Goal: Transaction & Acquisition: Purchase product/service

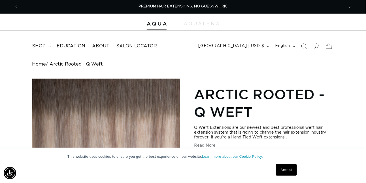
click at [286, 170] on link "Accept" at bounding box center [286, 169] width 21 height 11
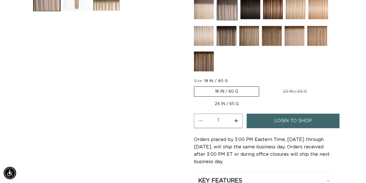
scroll to position [0, 651]
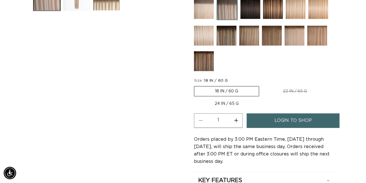
click at [229, 99] on label "24 IN / 65 G Variant sold out or unavailable" at bounding box center [226, 104] width 65 height 10
click at [331, 85] on input "24 IN / 65 G Variant sold out or unavailable" at bounding box center [331, 85] width 0 height 0
radio input "true"
click at [299, 121] on span "login to shop" at bounding box center [293, 120] width 38 height 14
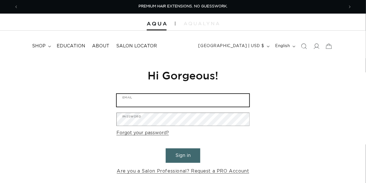
click at [136, 104] on input "Email" at bounding box center [183, 100] width 133 height 13
type input "tarapullee@gmail.com"
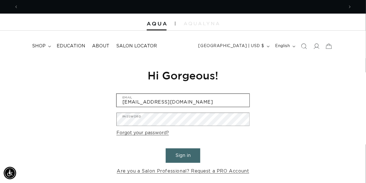
scroll to position [0, 326]
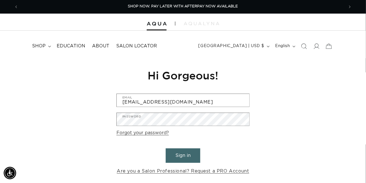
click at [188, 153] on button "Sign in" at bounding box center [183, 155] width 35 height 14
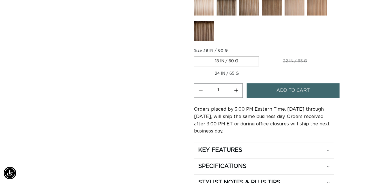
scroll to position [312, 0]
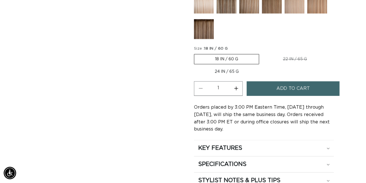
click at [223, 71] on label "24 IN / 65 G Variant sold out or unavailable" at bounding box center [226, 72] width 65 height 10
click at [331, 53] on input "24 IN / 65 G Variant sold out or unavailable" at bounding box center [331, 53] width 0 height 0
radio input "true"
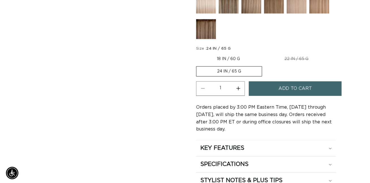
scroll to position [0, 651]
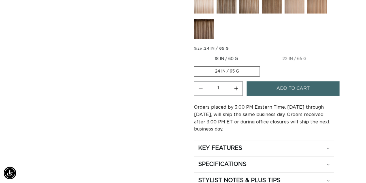
click at [282, 89] on span "Add to cart" at bounding box center [293, 88] width 34 height 14
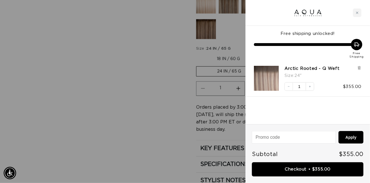
scroll to position [0, 0]
click at [269, 137] on input at bounding box center [293, 137] width 83 height 12
type input "Welcomeaqua"
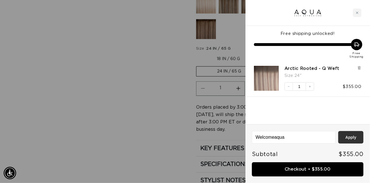
click at [350, 139] on button "Apply" at bounding box center [350, 137] width 25 height 12
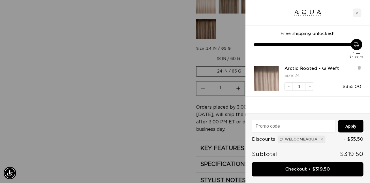
scroll to position [0, 330]
click at [321, 139] on icon at bounding box center [322, 139] width 4 height 4
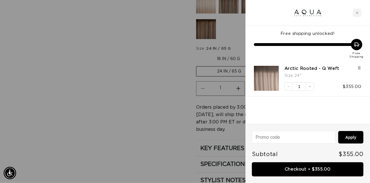
scroll to position [0, 660]
paste input "CCAQUA15"
type input "CCAQUA15"
click at [354, 139] on button "Apply" at bounding box center [350, 137] width 25 height 12
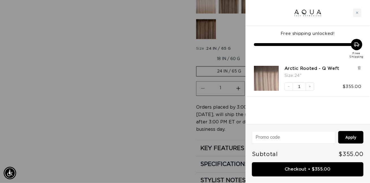
scroll to position [0, 330]
click at [331, 137] on icon at bounding box center [331, 137] width 2 height 2
click at [270, 135] on input at bounding box center [293, 137] width 83 height 12
type input "Welcomeaqua"
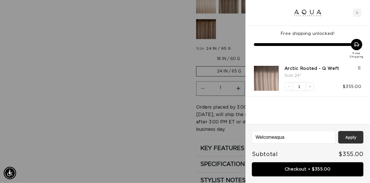
click at [346, 138] on button "Apply" at bounding box center [350, 137] width 25 height 12
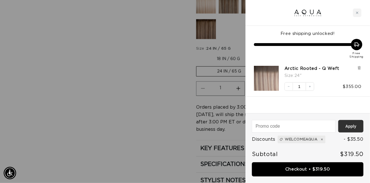
scroll to position [0, 330]
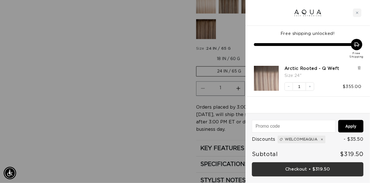
click at [298, 167] on link "Checkout • $319.50" at bounding box center [308, 169] width 112 height 14
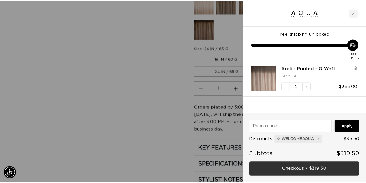
scroll to position [0, 0]
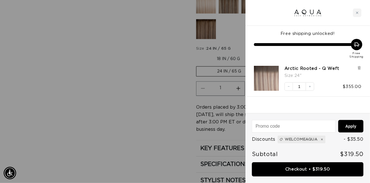
click at [97, 91] on div at bounding box center [185, 91] width 370 height 183
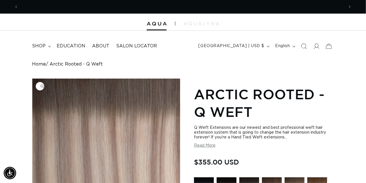
scroll to position [0, 326]
click at [39, 47] on span "shop" at bounding box center [39, 46] width 14 height 6
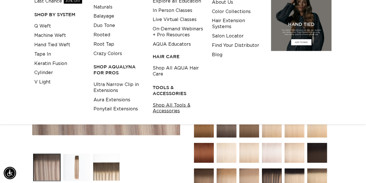
click at [164, 107] on link "Shop All Tools & Accessories" at bounding box center [178, 108] width 50 height 15
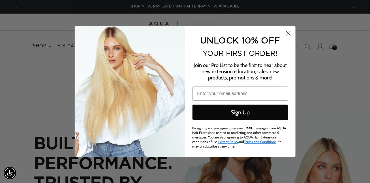
click at [288, 34] on icon "Close dialog" at bounding box center [288, 33] width 4 height 4
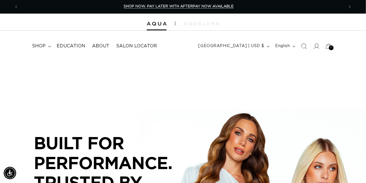
scroll to position [0, 326]
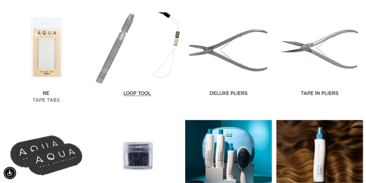
scroll to position [0, 326]
click at [115, 90] on link "Loop Tool" at bounding box center [137, 93] width 87 height 7
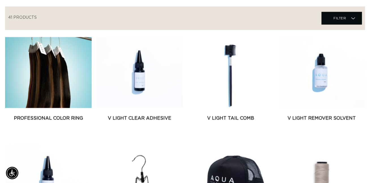
scroll to position [0, 0]
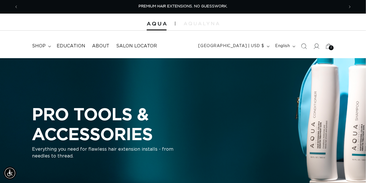
click at [329, 46] on div "2 2" at bounding box center [331, 47] width 5 height 5
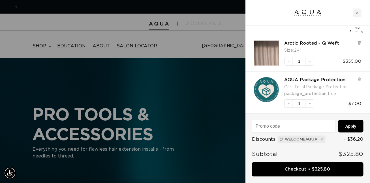
scroll to position [0, 330]
click at [359, 78] on icon at bounding box center [359, 79] width 2 height 3
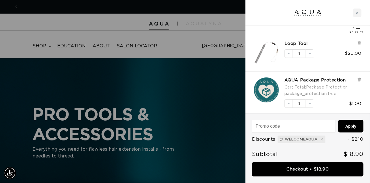
scroll to position [0, 0]
click at [359, 42] on icon at bounding box center [359, 43] width 2 height 3
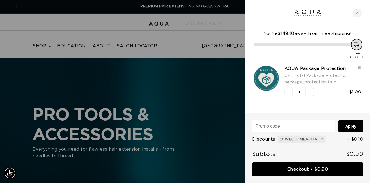
click at [178, 44] on div at bounding box center [185, 91] width 370 height 183
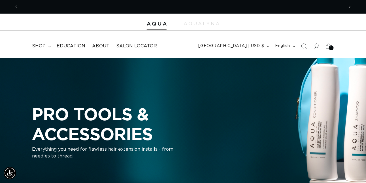
scroll to position [0, 326]
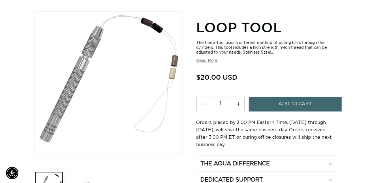
scroll to position [85, 0]
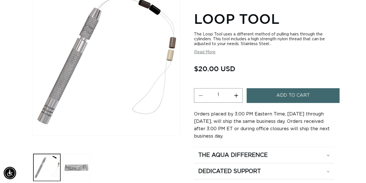
click at [292, 94] on span "Add to cart" at bounding box center [293, 95] width 34 height 14
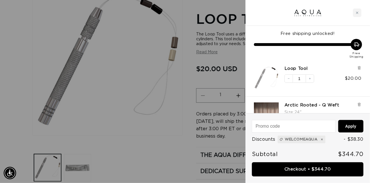
scroll to position [0, 330]
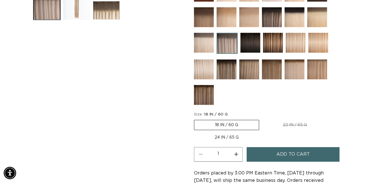
scroll to position [255, 0]
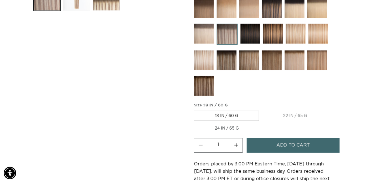
click at [220, 123] on label "24 IN / 65 G Variant sold out or unavailable" at bounding box center [226, 128] width 65 height 10
click at [331, 110] on input "24 IN / 65 G Variant sold out or unavailable" at bounding box center [331, 110] width 0 height 0
radio input "true"
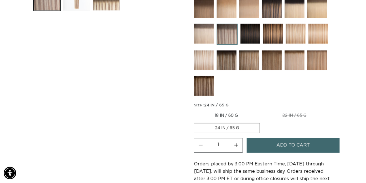
click at [258, 139] on button "Add to cart" at bounding box center [293, 145] width 93 height 14
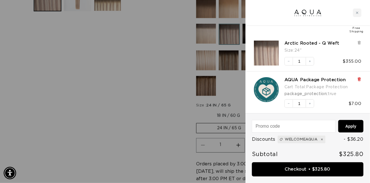
scroll to position [0, 330]
click at [360, 79] on icon at bounding box center [359, 79] width 1 height 3
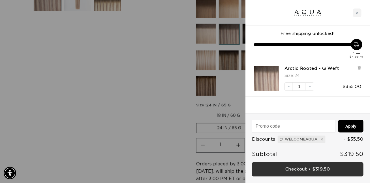
click at [322, 169] on link "Checkout • $319.50" at bounding box center [308, 169] width 112 height 14
